Goal: Book appointment/travel/reservation

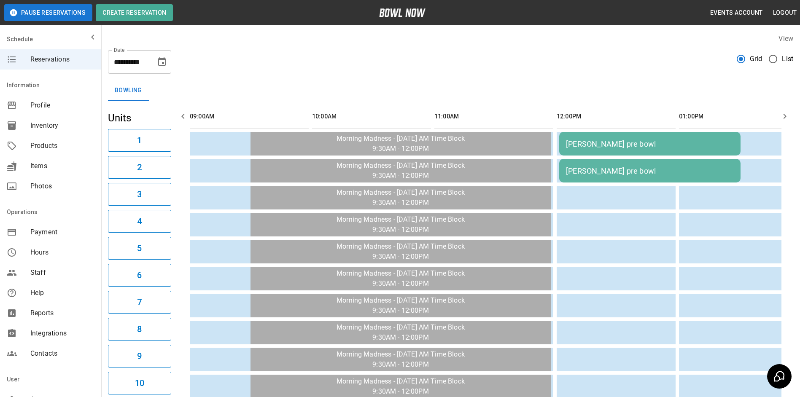
click at [161, 58] on icon "Choose date, selected date is Oct 3, 2025" at bounding box center [162, 61] width 8 height 8
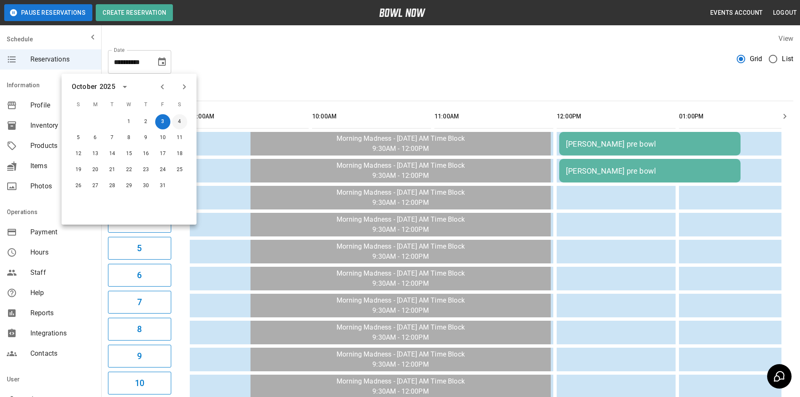
click at [180, 119] on button "4" at bounding box center [179, 121] width 15 height 15
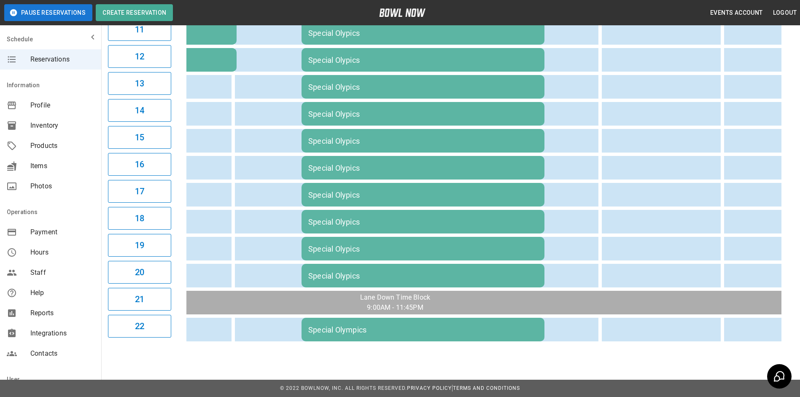
scroll to position [0, 648]
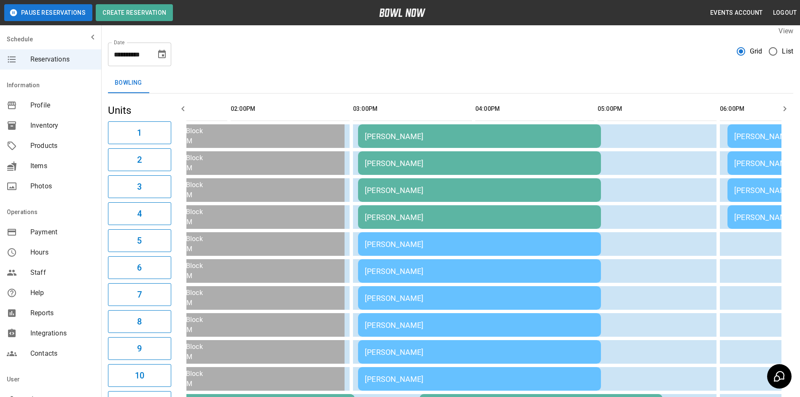
click at [446, 213] on div "[PERSON_NAME]" at bounding box center [479, 217] width 229 height 9
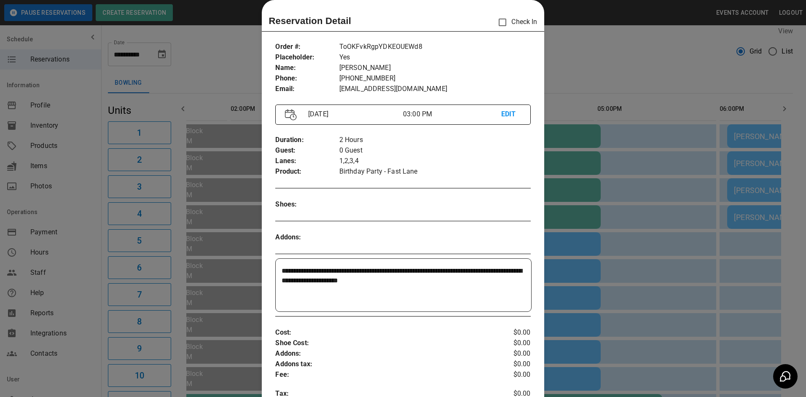
click at [649, 75] on div at bounding box center [403, 198] width 806 height 397
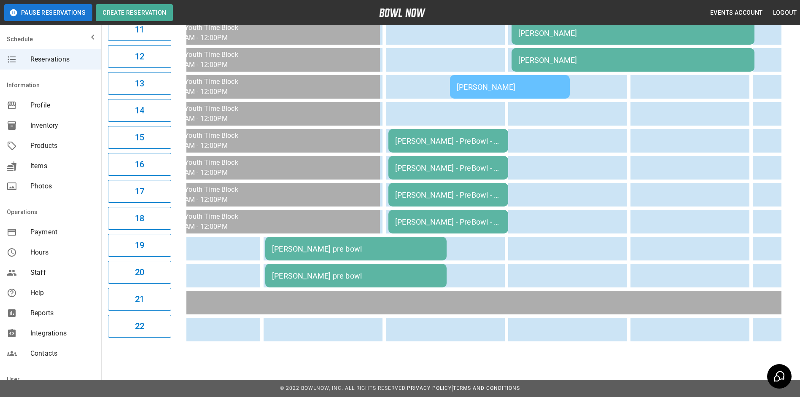
drag, startPoint x: 352, startPoint y: 312, endPoint x: 521, endPoint y: 148, distance: 236.2
drag, startPoint x: 521, startPoint y: 148, endPoint x: 456, endPoint y: 134, distance: 66.4
click at [456, 137] on div "[PERSON_NAME] - PreBowl - 2 Leagues" at bounding box center [448, 141] width 106 height 9
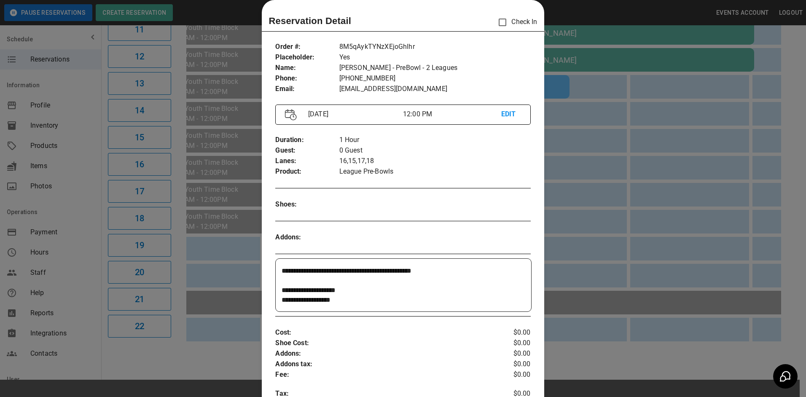
click at [615, 193] on div at bounding box center [403, 198] width 806 height 397
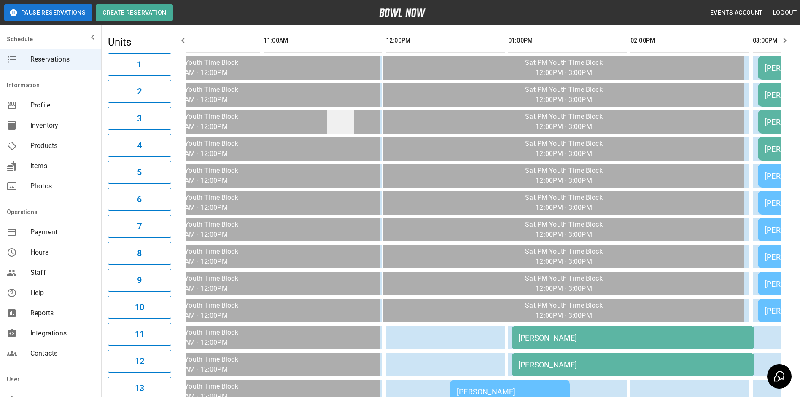
scroll to position [0, 0]
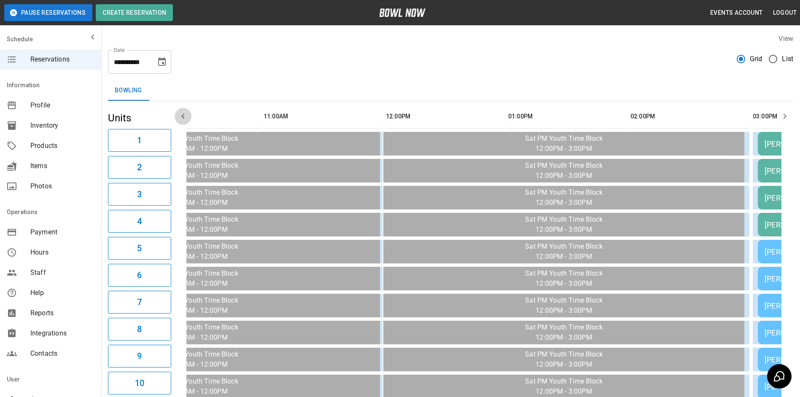
click at [183, 118] on icon "button" at bounding box center [182, 116] width 3 height 5
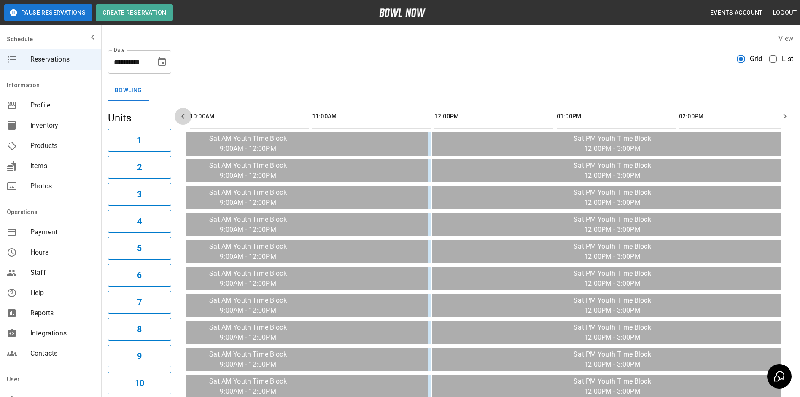
click at [183, 118] on icon "button" at bounding box center [182, 116] width 3 height 5
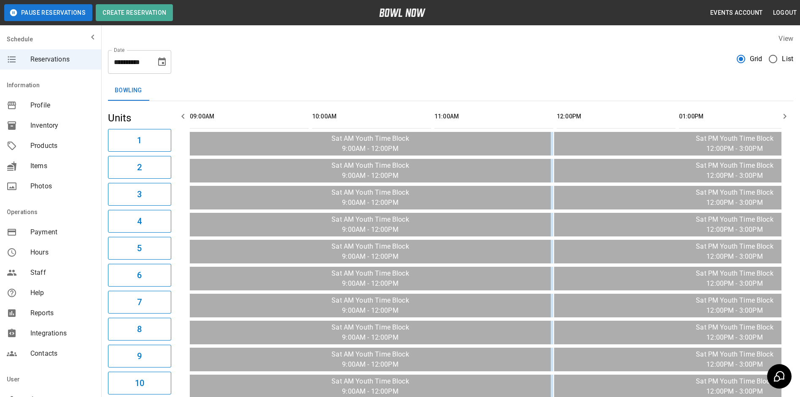
click at [180, 114] on icon "button" at bounding box center [183, 116] width 10 height 10
click at [180, 116] on icon "button" at bounding box center [183, 116] width 10 height 10
click at [787, 117] on icon "button" at bounding box center [785, 116] width 10 height 10
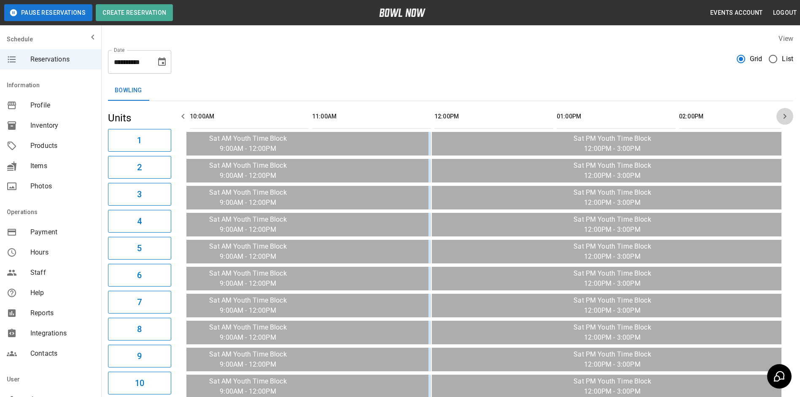
click at [787, 117] on icon "button" at bounding box center [785, 116] width 10 height 10
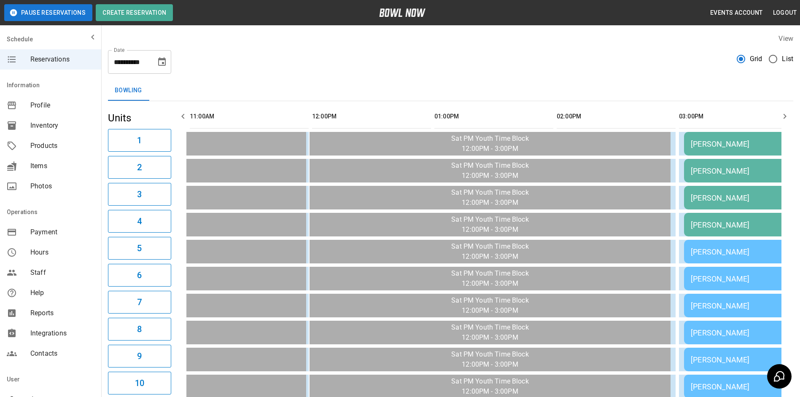
click at [787, 117] on icon "button" at bounding box center [785, 116] width 10 height 10
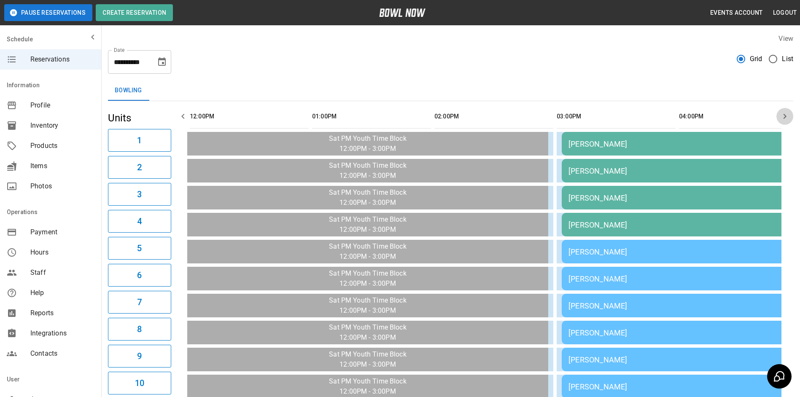
click at [787, 117] on icon "button" at bounding box center [785, 116] width 10 height 10
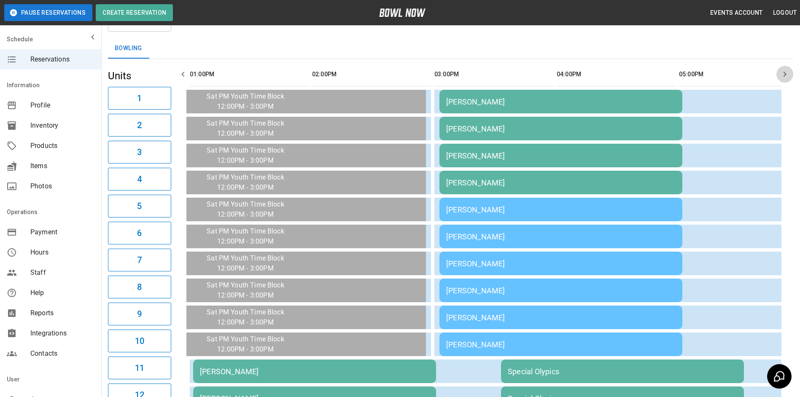
click at [787, 77] on icon "button" at bounding box center [785, 74] width 10 height 10
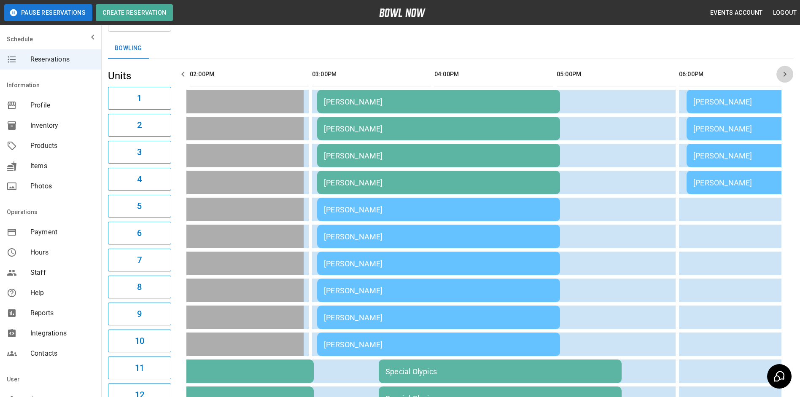
click at [786, 77] on icon "button" at bounding box center [785, 74] width 10 height 10
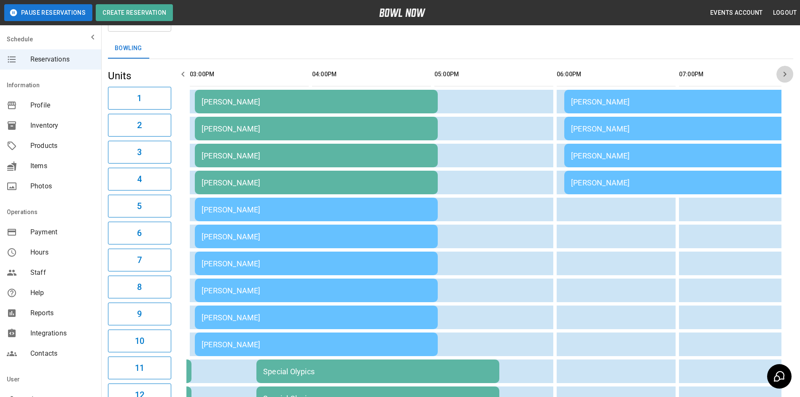
click at [786, 77] on icon "button" at bounding box center [785, 74] width 10 height 10
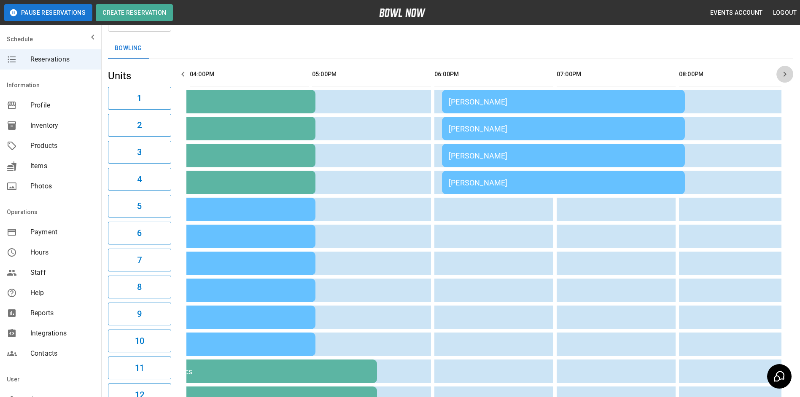
click at [785, 77] on icon "button" at bounding box center [785, 74] width 10 height 10
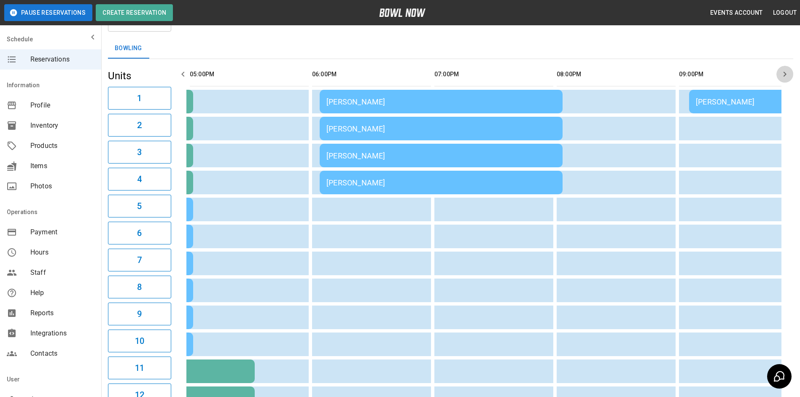
click at [785, 77] on icon "button" at bounding box center [785, 74] width 10 height 10
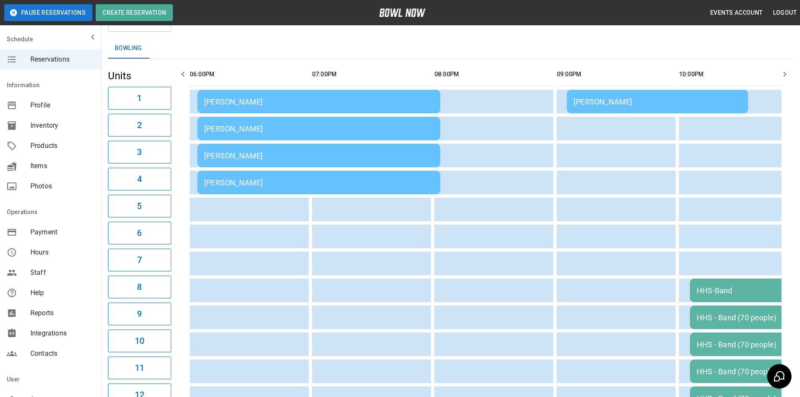
click at [785, 77] on icon "button" at bounding box center [785, 74] width 10 height 10
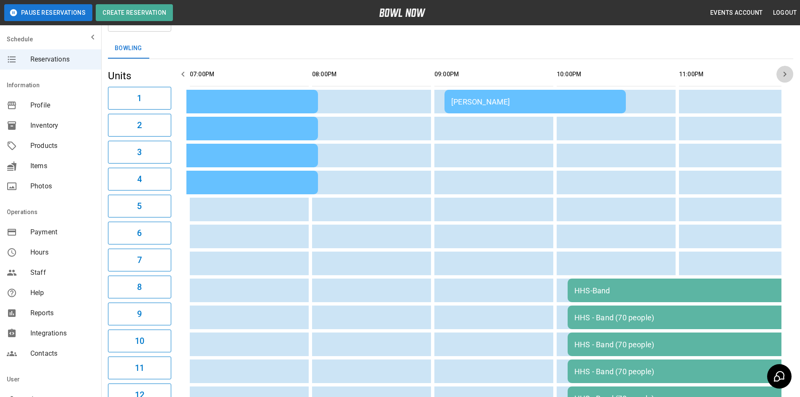
click at [785, 77] on icon "button" at bounding box center [785, 74] width 10 height 10
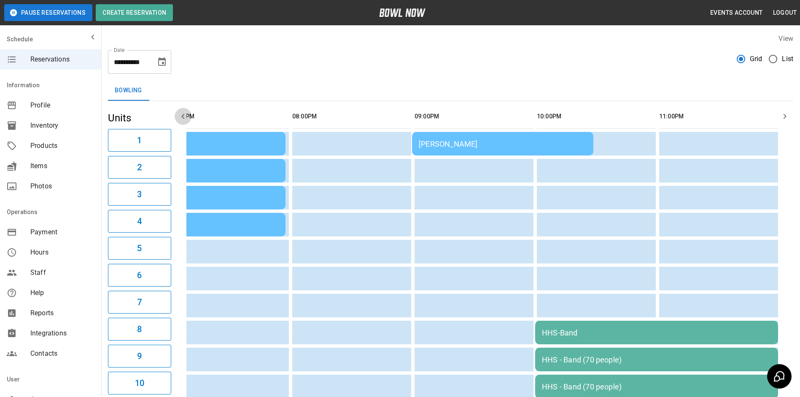
click at [181, 116] on icon "button" at bounding box center [183, 116] width 10 height 10
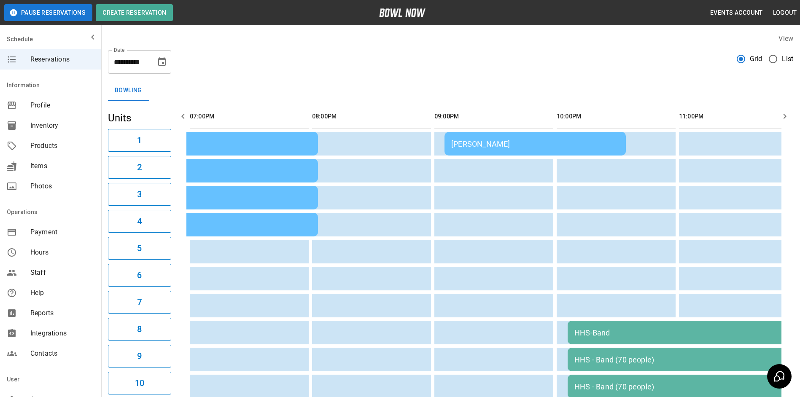
click at [181, 116] on icon "button" at bounding box center [183, 116] width 10 height 10
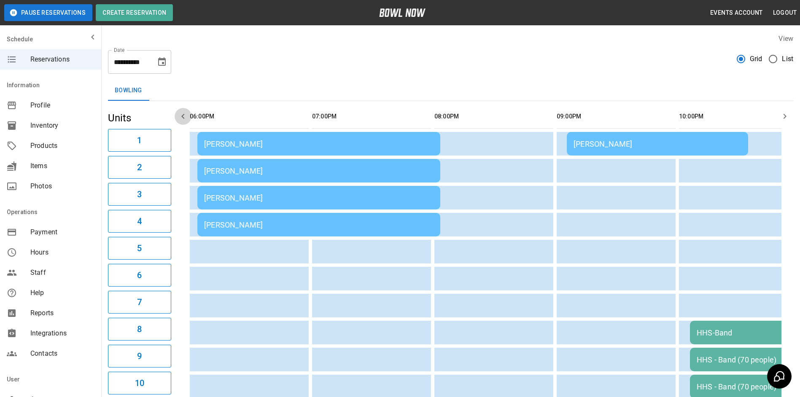
click at [181, 116] on icon "button" at bounding box center [183, 116] width 10 height 10
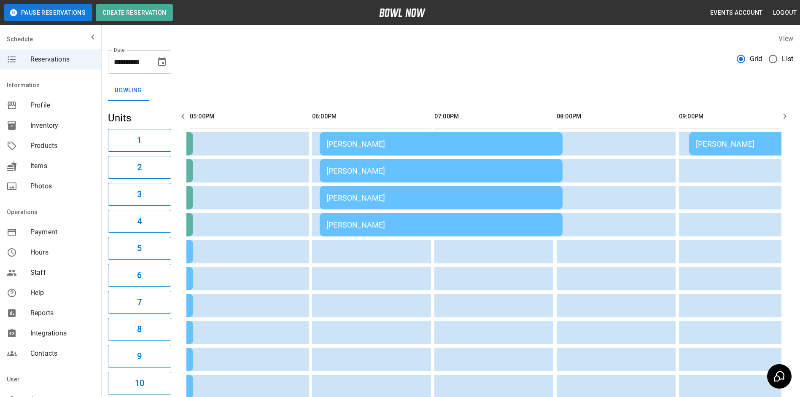
click at [181, 116] on icon "button" at bounding box center [183, 116] width 10 height 10
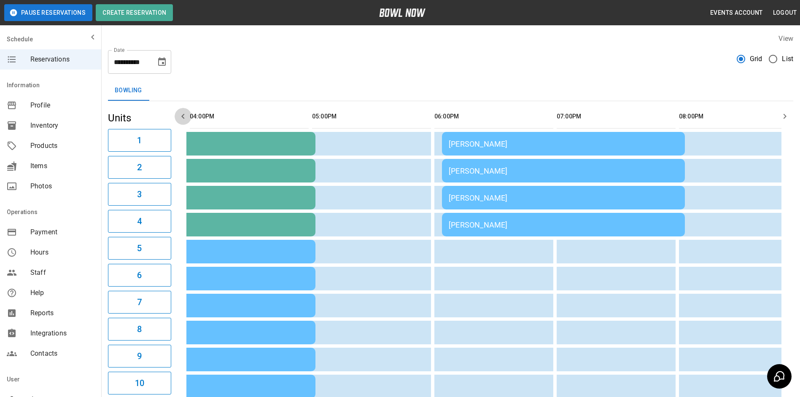
click at [181, 116] on icon "button" at bounding box center [183, 116] width 10 height 10
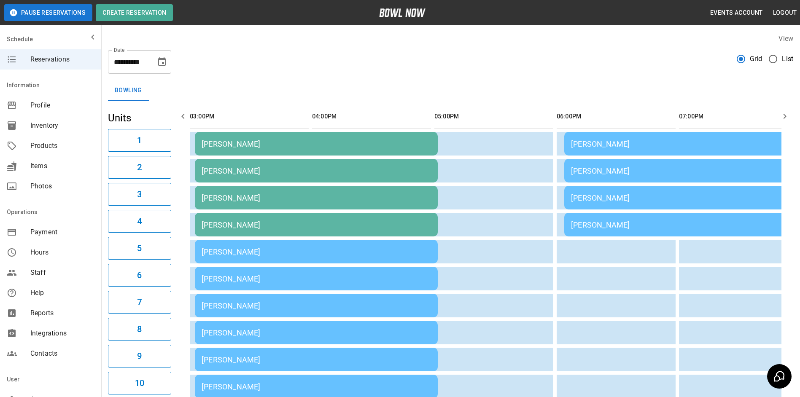
click at [181, 116] on icon "button" at bounding box center [183, 116] width 10 height 10
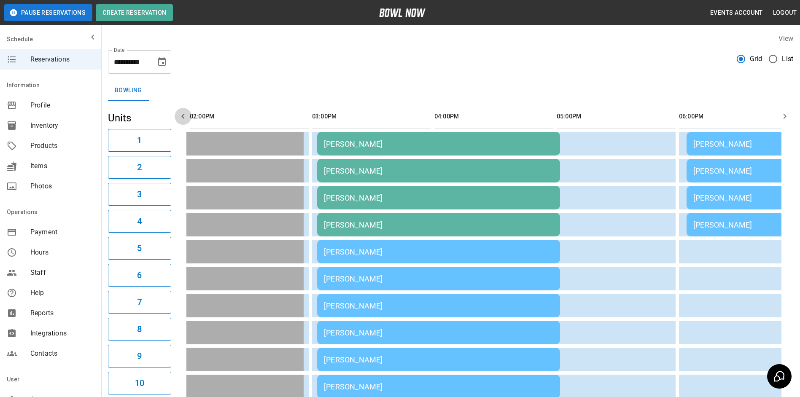
click at [181, 116] on icon "button" at bounding box center [183, 116] width 10 height 10
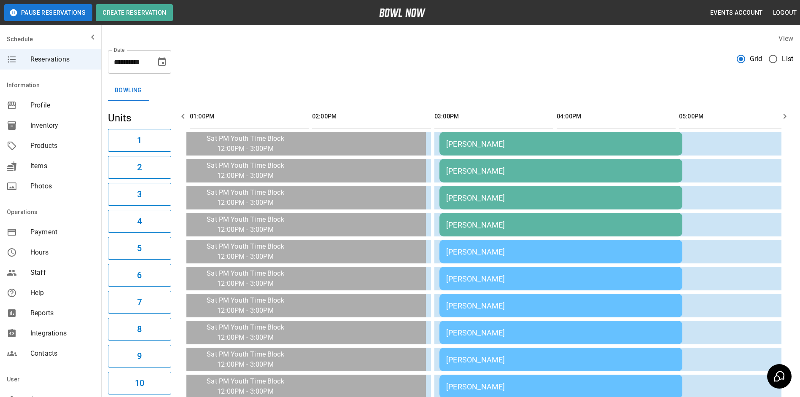
click at [181, 116] on icon "button" at bounding box center [183, 116] width 10 height 10
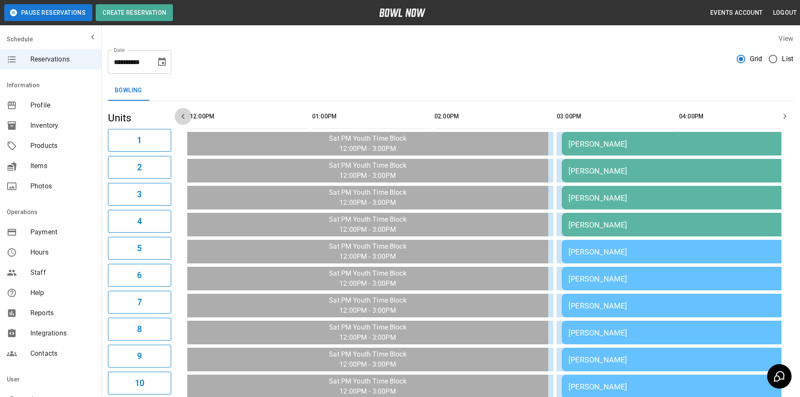
click at [181, 116] on icon "button" at bounding box center [183, 116] width 10 height 10
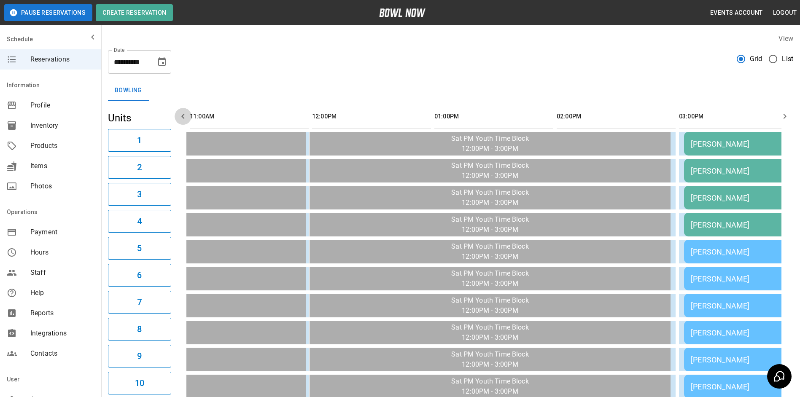
click at [181, 114] on icon "button" at bounding box center [183, 116] width 10 height 10
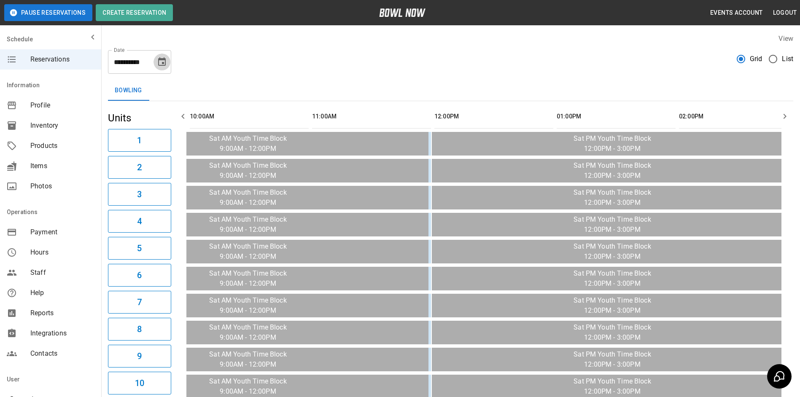
click at [164, 62] on icon "Choose date, selected date is Oct 4, 2025" at bounding box center [162, 61] width 8 height 8
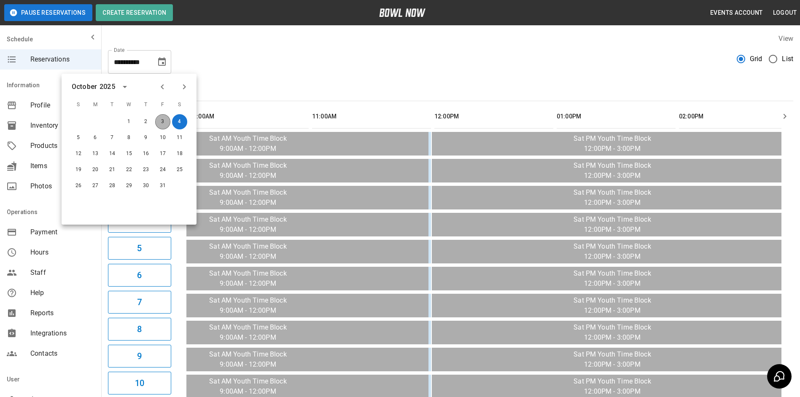
click at [162, 121] on button "3" at bounding box center [162, 121] width 15 height 15
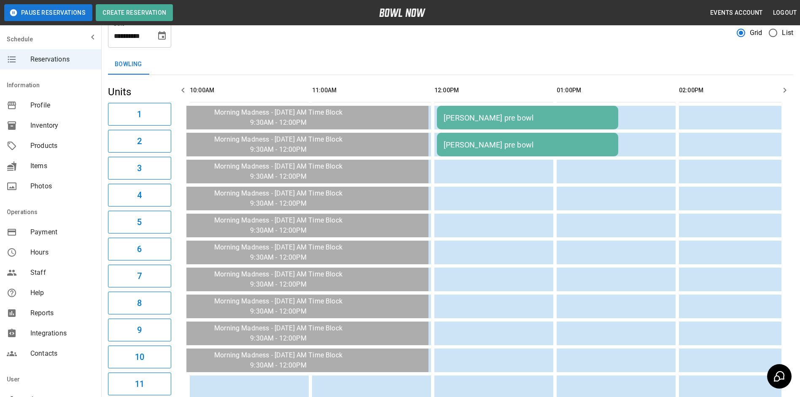
scroll to position [0, 0]
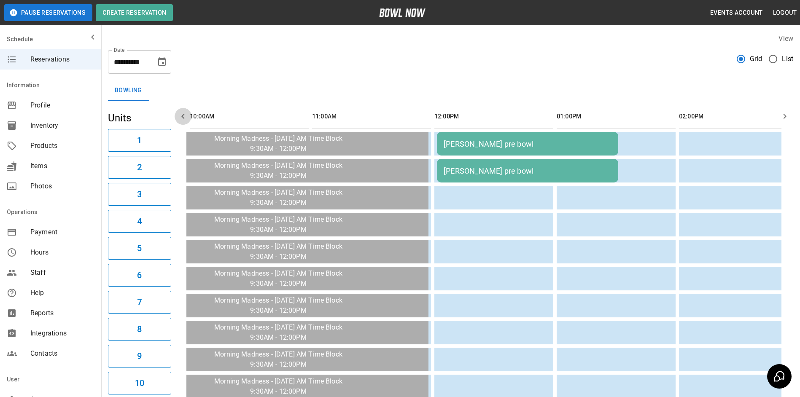
click at [187, 113] on icon "button" at bounding box center [183, 116] width 10 height 10
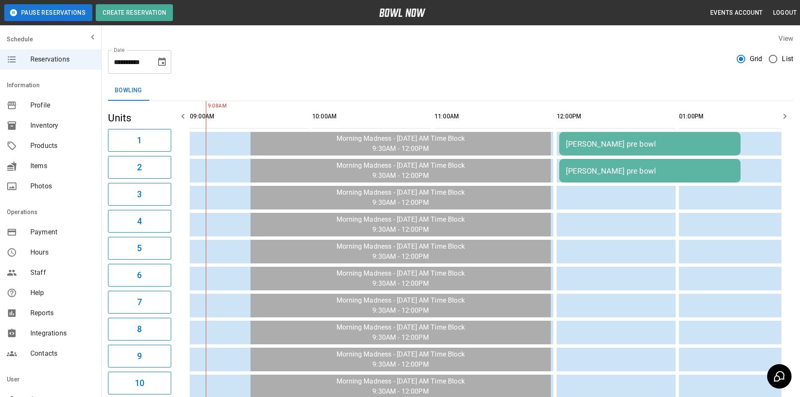
drag, startPoint x: 177, startPoint y: 109, endPoint x: 185, endPoint y: 113, distance: 8.9
click at [186, 113] on icon "button" at bounding box center [183, 116] width 10 height 10
click at [188, 112] on button "button" at bounding box center [183, 116] width 17 height 17
click at [146, 83] on button "Bowling" at bounding box center [128, 91] width 41 height 20
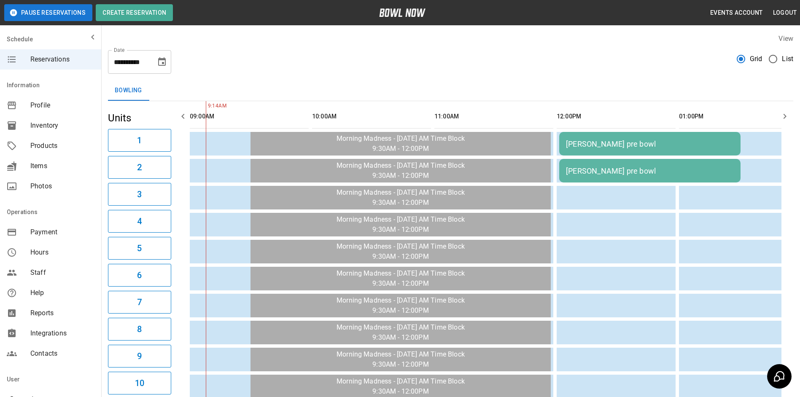
click at [161, 67] on button "Choose date, selected date is Oct 3, 2025" at bounding box center [162, 62] width 17 height 17
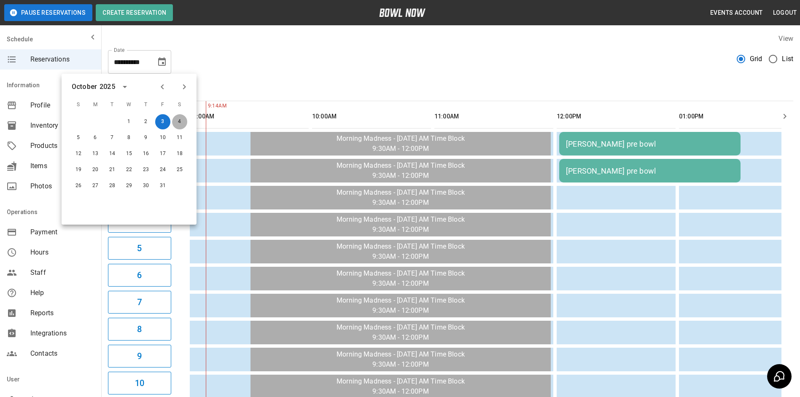
drag, startPoint x: 178, startPoint y: 118, endPoint x: 272, endPoint y: 47, distance: 117.8
click at [179, 118] on button "4" at bounding box center [179, 121] width 15 height 15
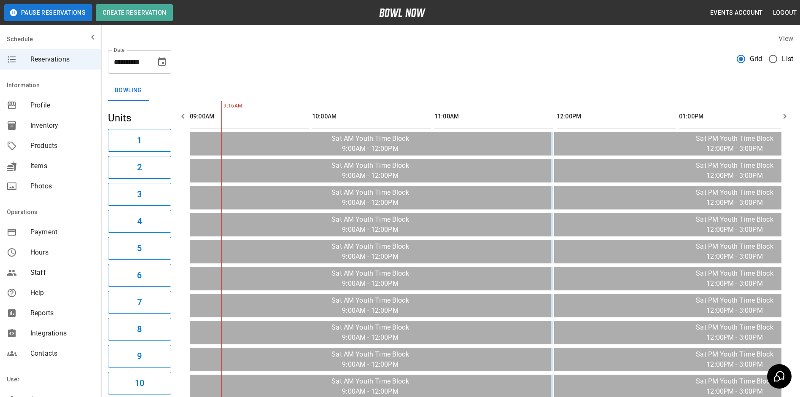
click at [162, 62] on icon "Choose date, selected date is Oct 4, 2025" at bounding box center [162, 62] width 10 height 10
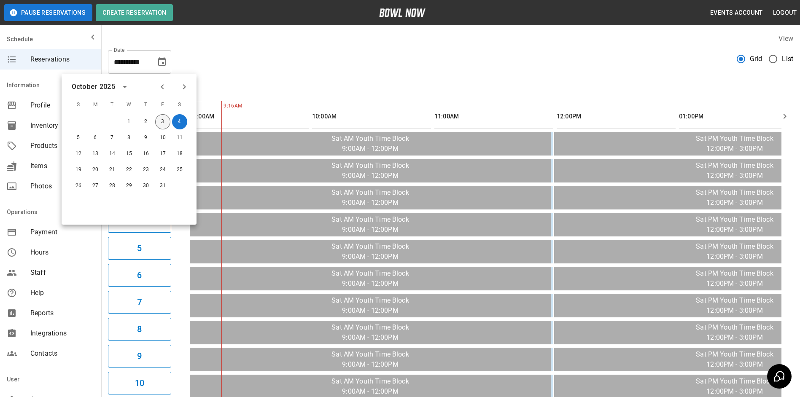
click at [167, 120] on button "3" at bounding box center [162, 121] width 15 height 15
type input "**********"
